Goal: Task Accomplishment & Management: Complete application form

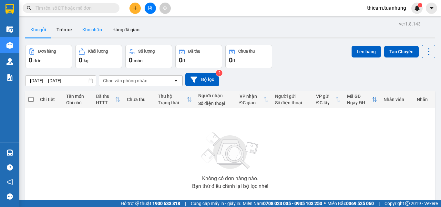
click at [98, 32] on button "Kho nhận" at bounding box center [92, 29] width 30 height 15
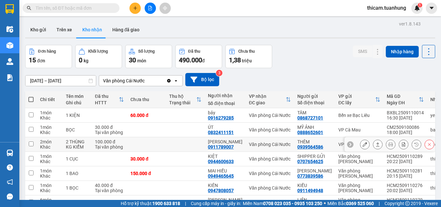
scroll to position [65, 0]
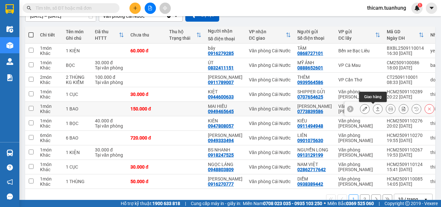
click at [375, 108] on icon at bounding box center [377, 108] width 5 height 5
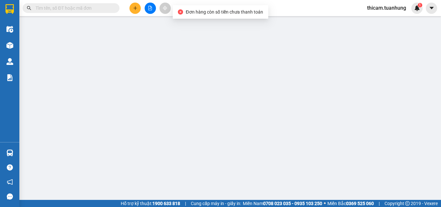
type input "0773839586"
type input "[PERSON_NAME]"
type input "0949465645"
type input "MAI HIẾU"
type input "150.000"
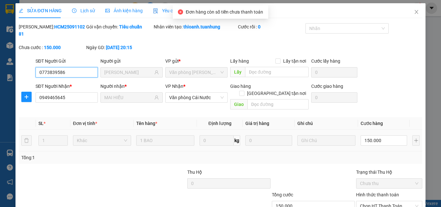
scroll to position [33, 0]
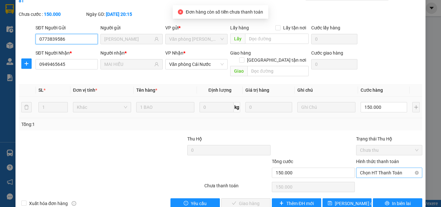
click at [363, 168] on span "Chọn HT Thanh Toán" at bounding box center [389, 173] width 58 height 10
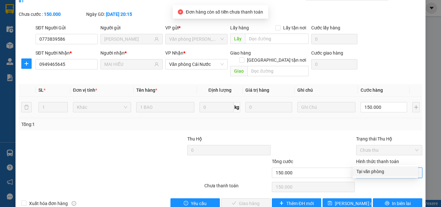
click at [365, 168] on div "Tại văn phòng" at bounding box center [385, 171] width 58 height 7
type input "0"
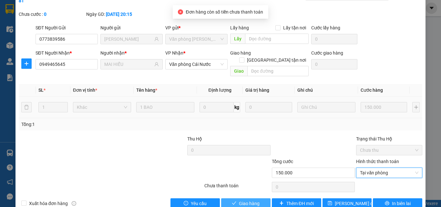
click at [244, 195] on span "Giao hàng" at bounding box center [249, 203] width 21 height 7
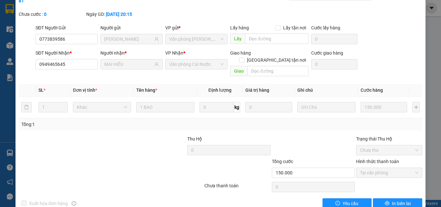
scroll to position [0, 0]
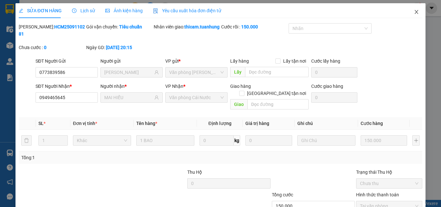
click at [411, 8] on span "Close" at bounding box center [416, 12] width 18 height 18
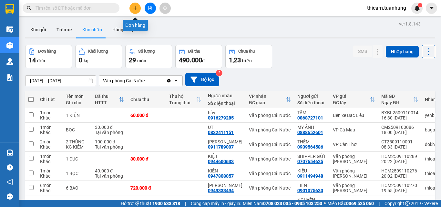
click at [136, 10] on button at bounding box center [134, 8] width 11 height 11
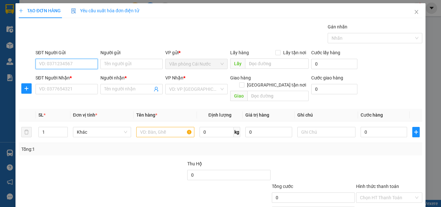
click at [74, 62] on input "SĐT Người Gửi" at bounding box center [66, 64] width 62 height 10
click at [55, 66] on input "0" at bounding box center [66, 64] width 62 height 10
type input "0941612139"
click at [76, 73] on div "0941612139 - [GEOGRAPHIC_DATA]" at bounding box center [75, 77] width 80 height 10
type input "[PERSON_NAME]"
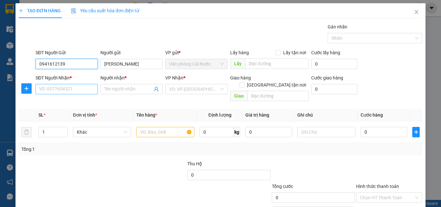
type input "0941612139"
click at [73, 91] on input "SĐT Người Nhận *" at bounding box center [66, 89] width 62 height 10
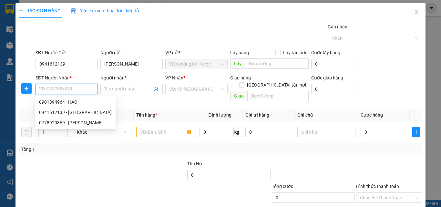
click at [45, 91] on input "SĐT Người Nhận *" at bounding box center [66, 89] width 62 height 10
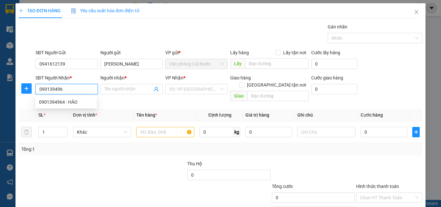
type input "0901394964"
click at [53, 102] on div "0901394964 - HẢO" at bounding box center [66, 101] width 54 height 7
type input "HẢO"
type input "0901394964"
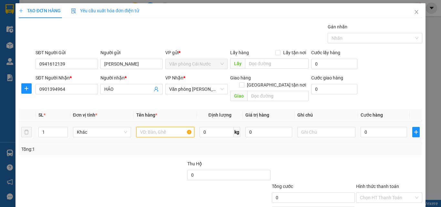
click at [151, 129] on input "text" at bounding box center [165, 132] width 58 height 10
type input "1 THÙNG"
click at [384, 127] on input "0" at bounding box center [383, 132] width 46 height 10
type input "4"
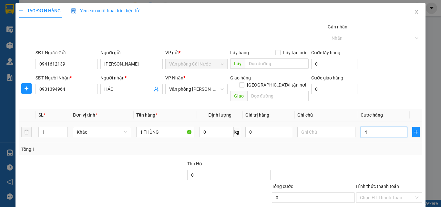
type input "4"
type input "40"
type input "40.000"
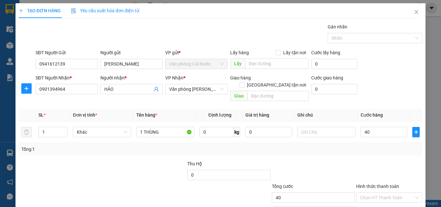
type input "40.000"
click at [383, 145] on div "Tổng: 1" at bounding box center [220, 148] width 398 height 7
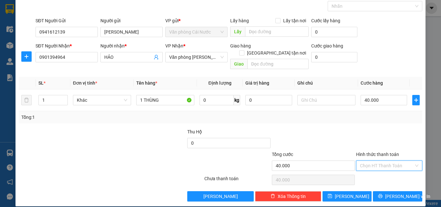
click at [380, 161] on input "Hình thức thanh toán" at bounding box center [387, 166] width 54 height 10
click at [381, 171] on div "Tại văn phòng" at bounding box center [385, 171] width 58 height 7
type input "0"
click at [387, 193] on span "[PERSON_NAME] và In" at bounding box center [407, 196] width 45 height 7
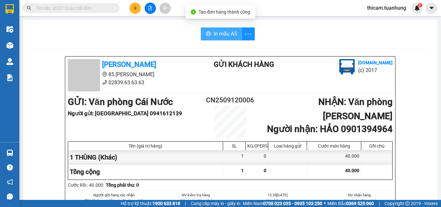
click at [225, 37] on span "In mẫu A5" at bounding box center [225, 34] width 23 height 8
